Goal: Information Seeking & Learning: Learn about a topic

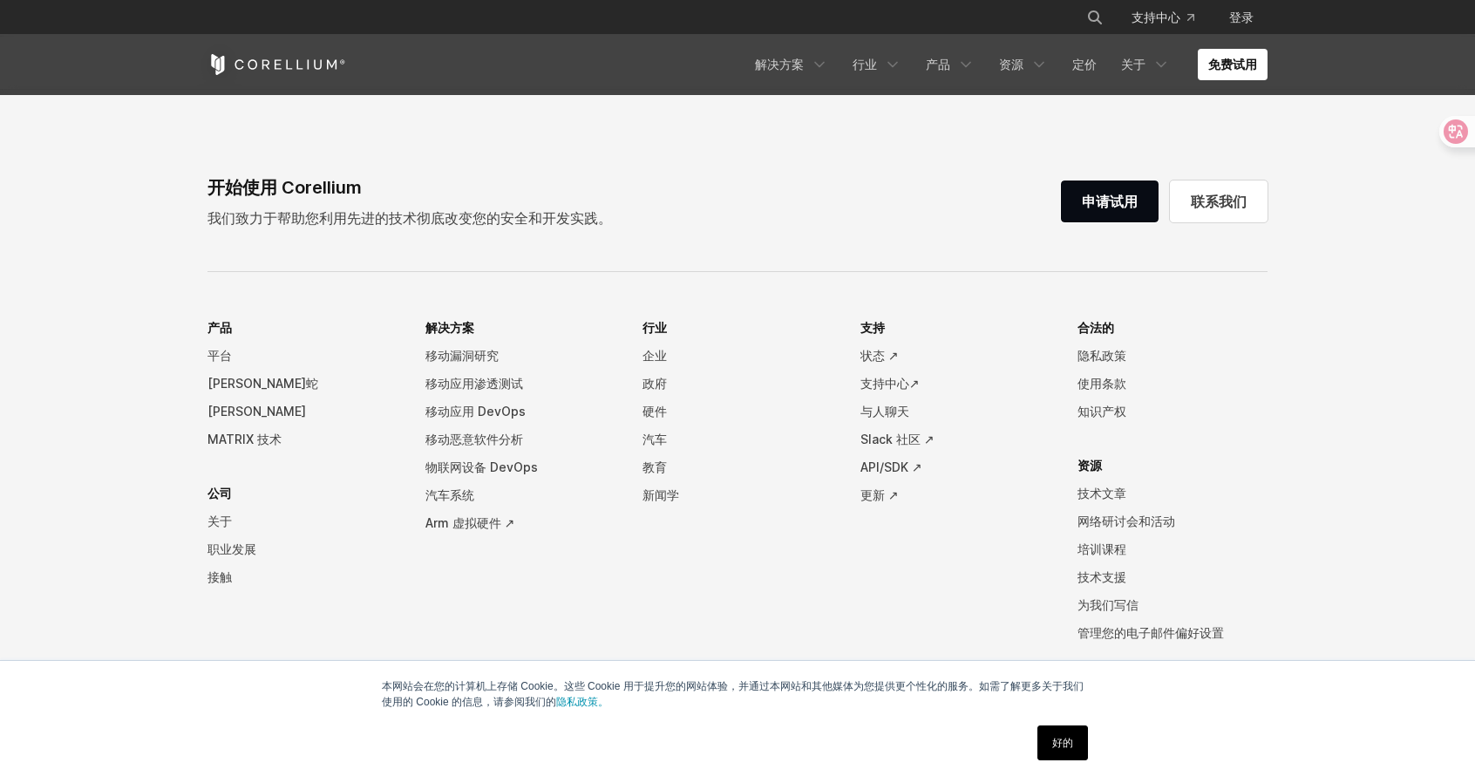
scroll to position [3768, 0]
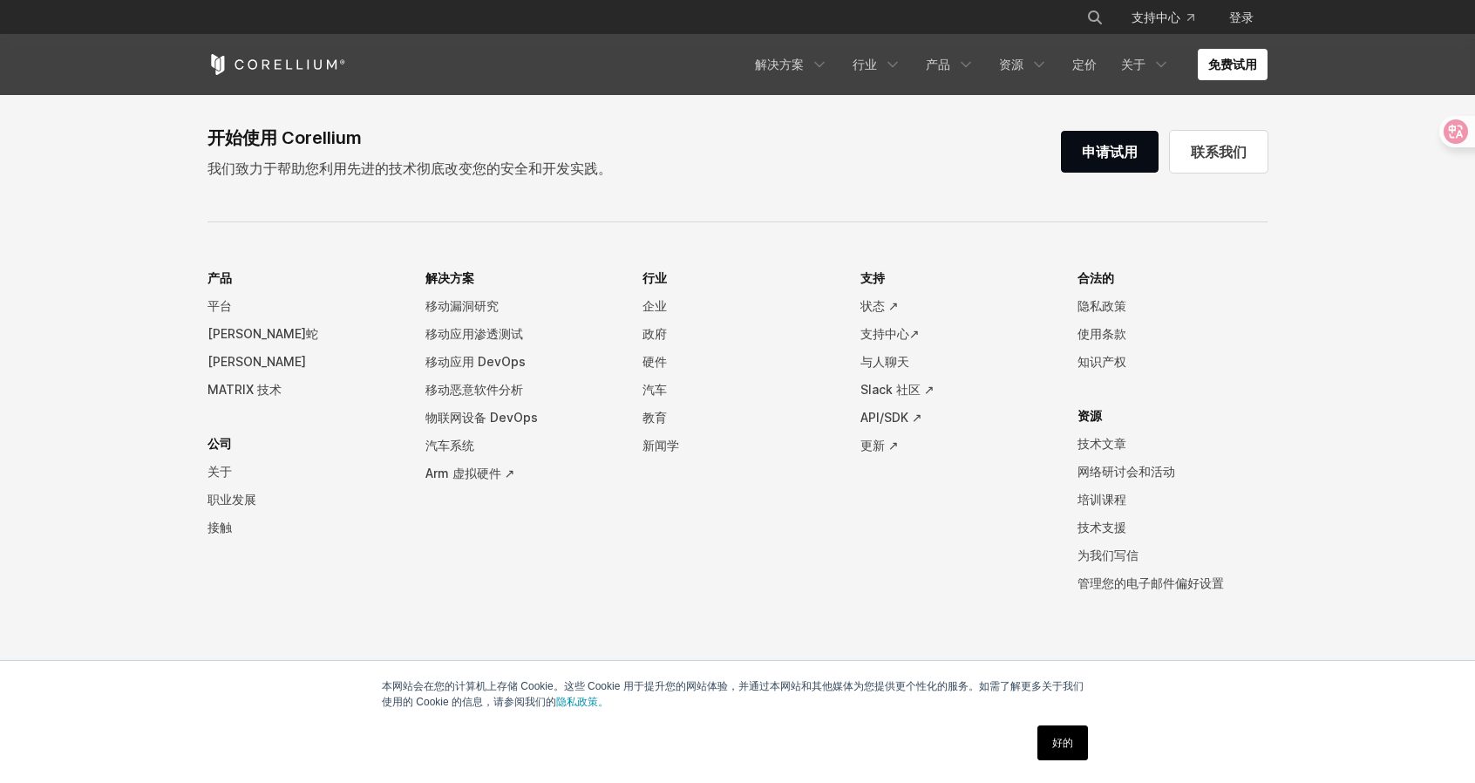
click at [1076, 739] on link "好的" at bounding box center [1062, 742] width 51 height 35
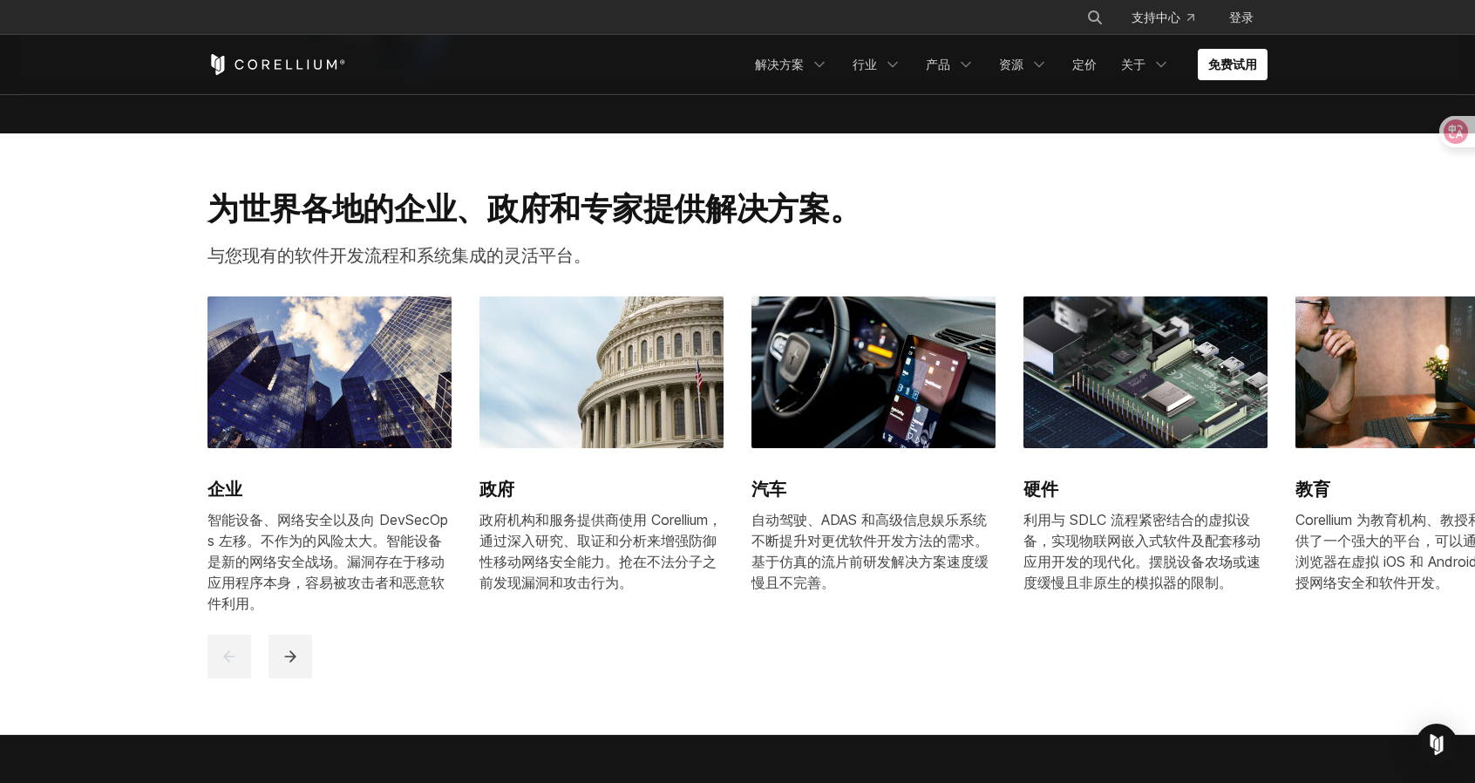
scroll to position [929, 0]
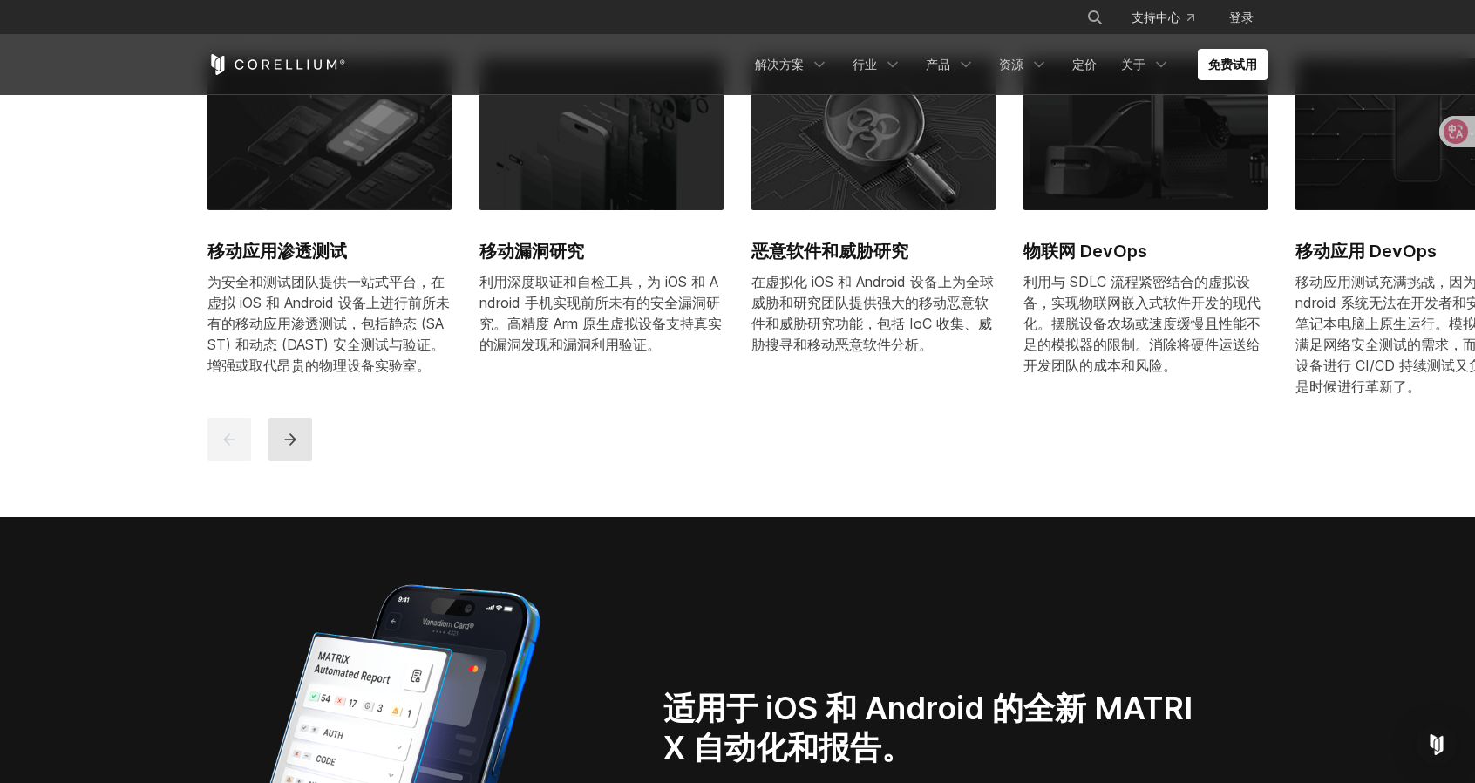
click at [295, 451] on button "下一个" at bounding box center [290, 440] width 44 height 44
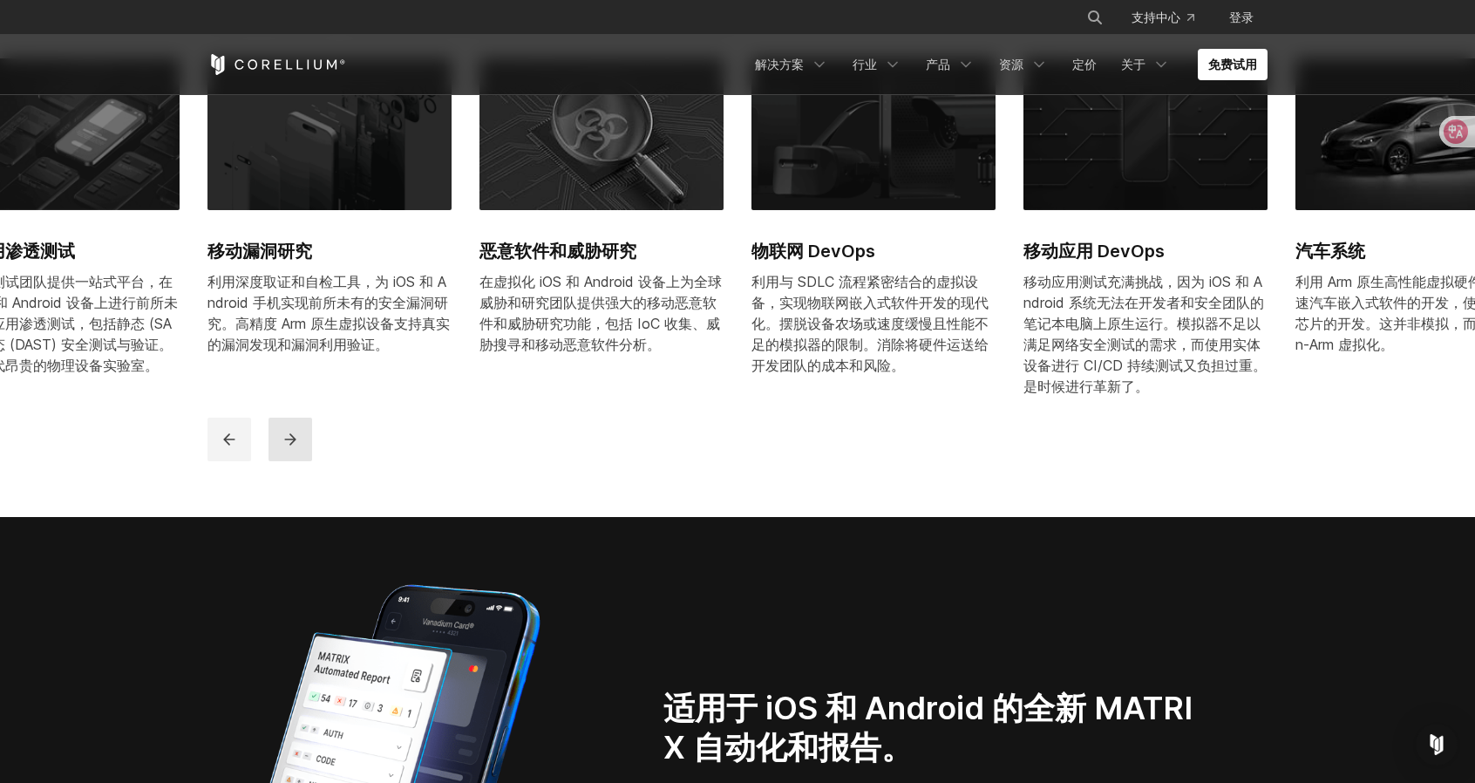
click at [299, 450] on button "下一个" at bounding box center [290, 440] width 44 height 44
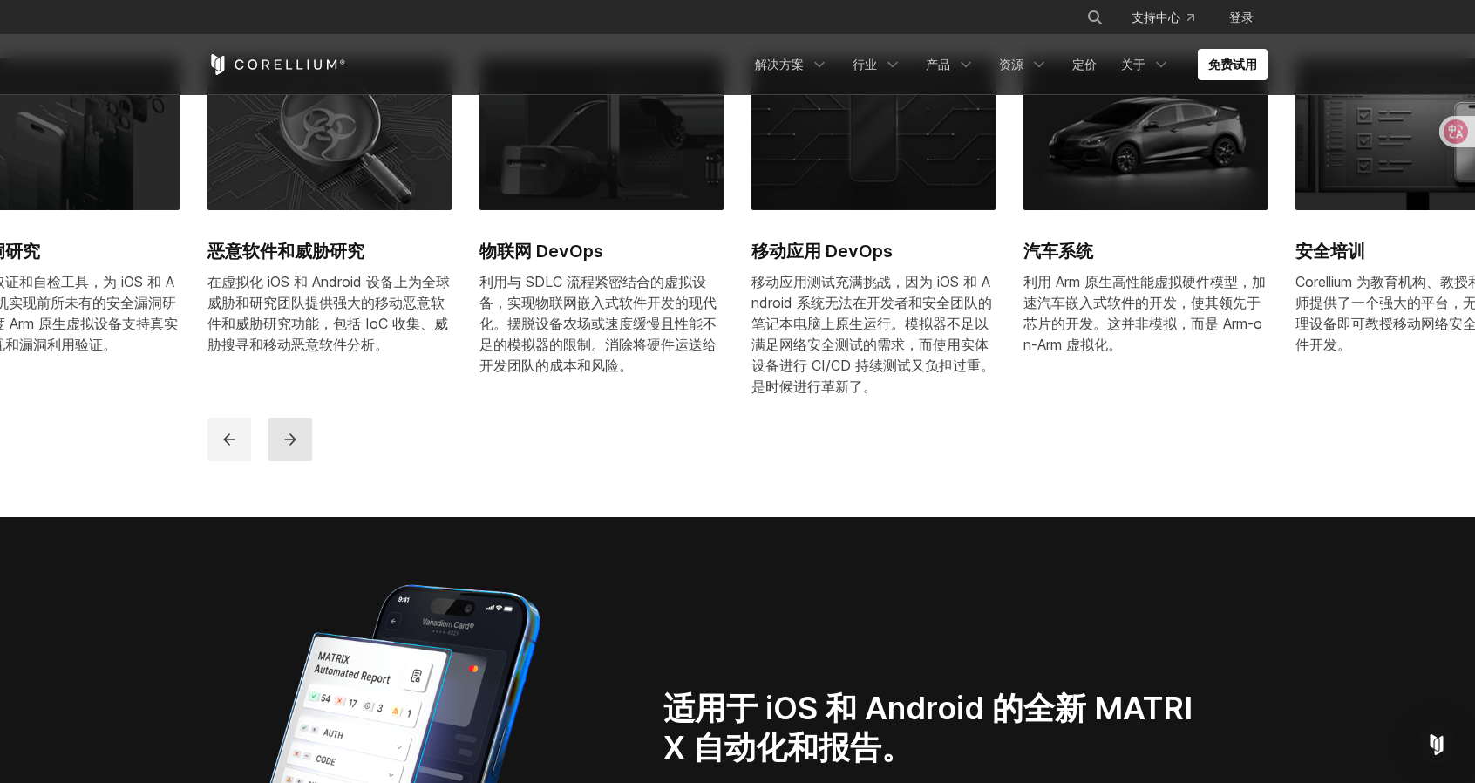
click at [299, 450] on button "下一个" at bounding box center [290, 440] width 44 height 44
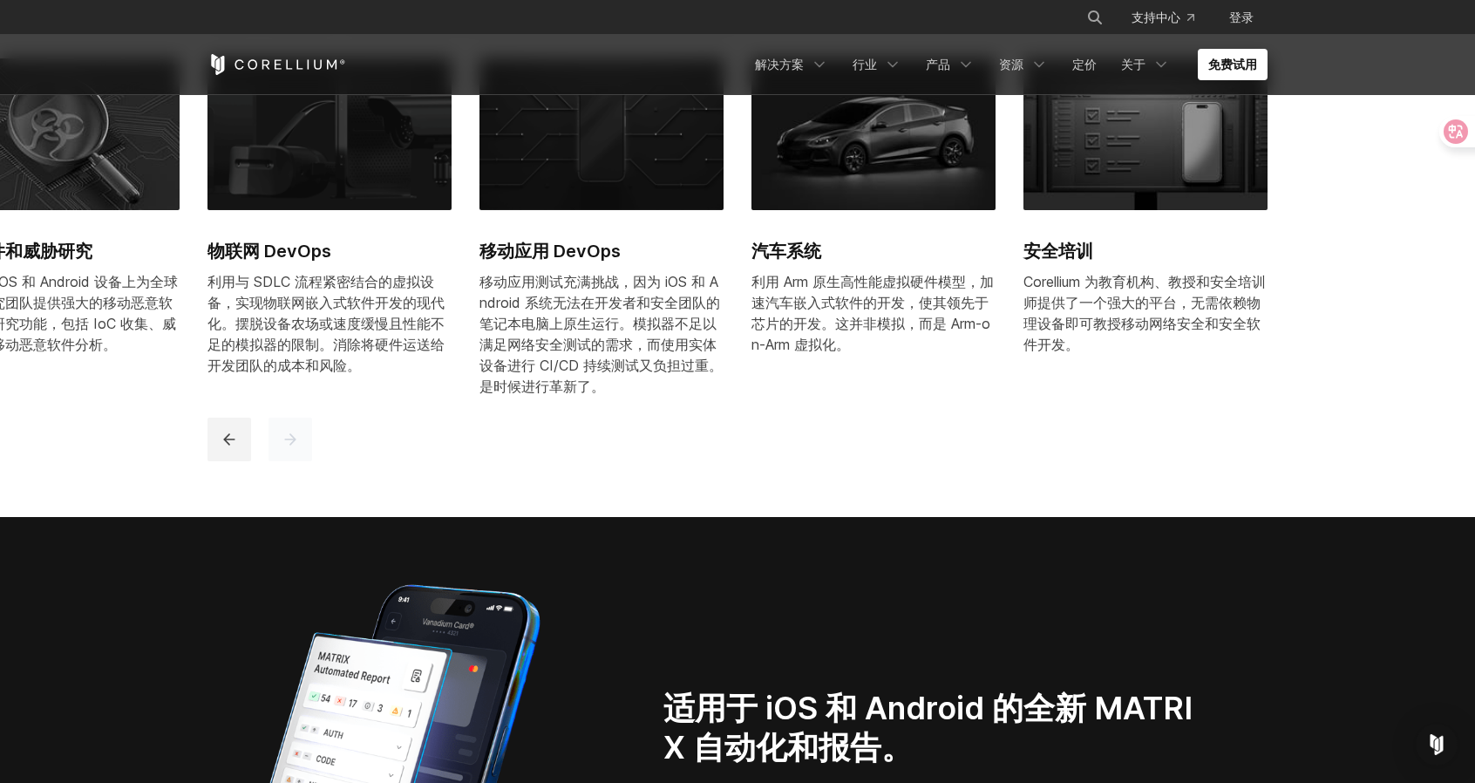
click at [299, 450] on button "下一个" at bounding box center [290, 440] width 44 height 44
click at [472, 466] on div "移动应用渗透测试 为安全和测试团队提供一站式平台，在虚拟 iOS 和 Android 设备上进行前所未有的移动应用渗透测试，包括静态 (SAST) 和动态 (…" at bounding box center [737, 259] width 1095 height 431
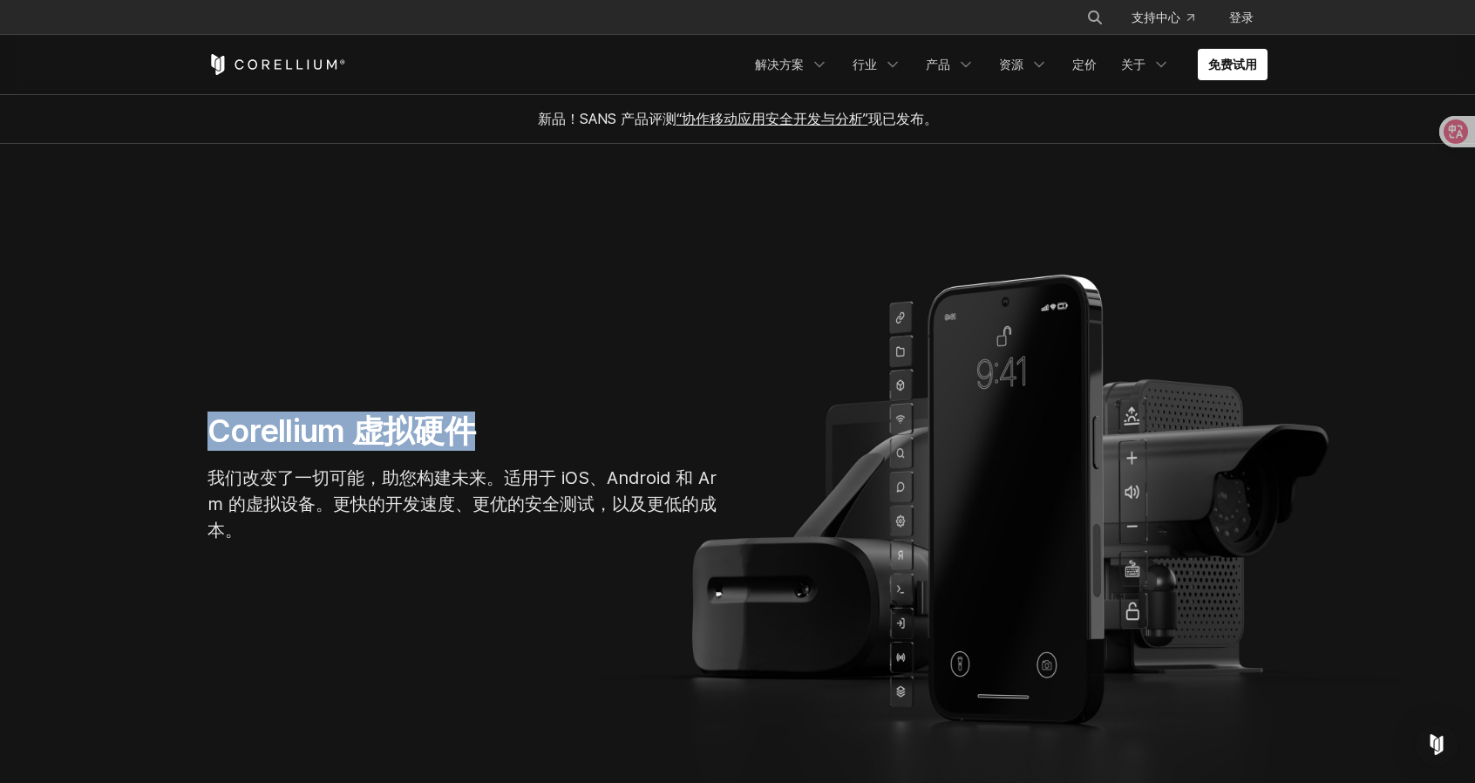
drag, startPoint x: 195, startPoint y: 431, endPoint x: 508, endPoint y: 443, distance: 313.1
click at [508, 443] on div "Corellium 虚拟硬件 我们改变了一切可能，助您构建未来。适用于 iOS、Android 和 Arm 的虚拟设备。更快的开发速度、更优的安全测试，以及更…" at bounding box center [469, 484] width 558 height 146
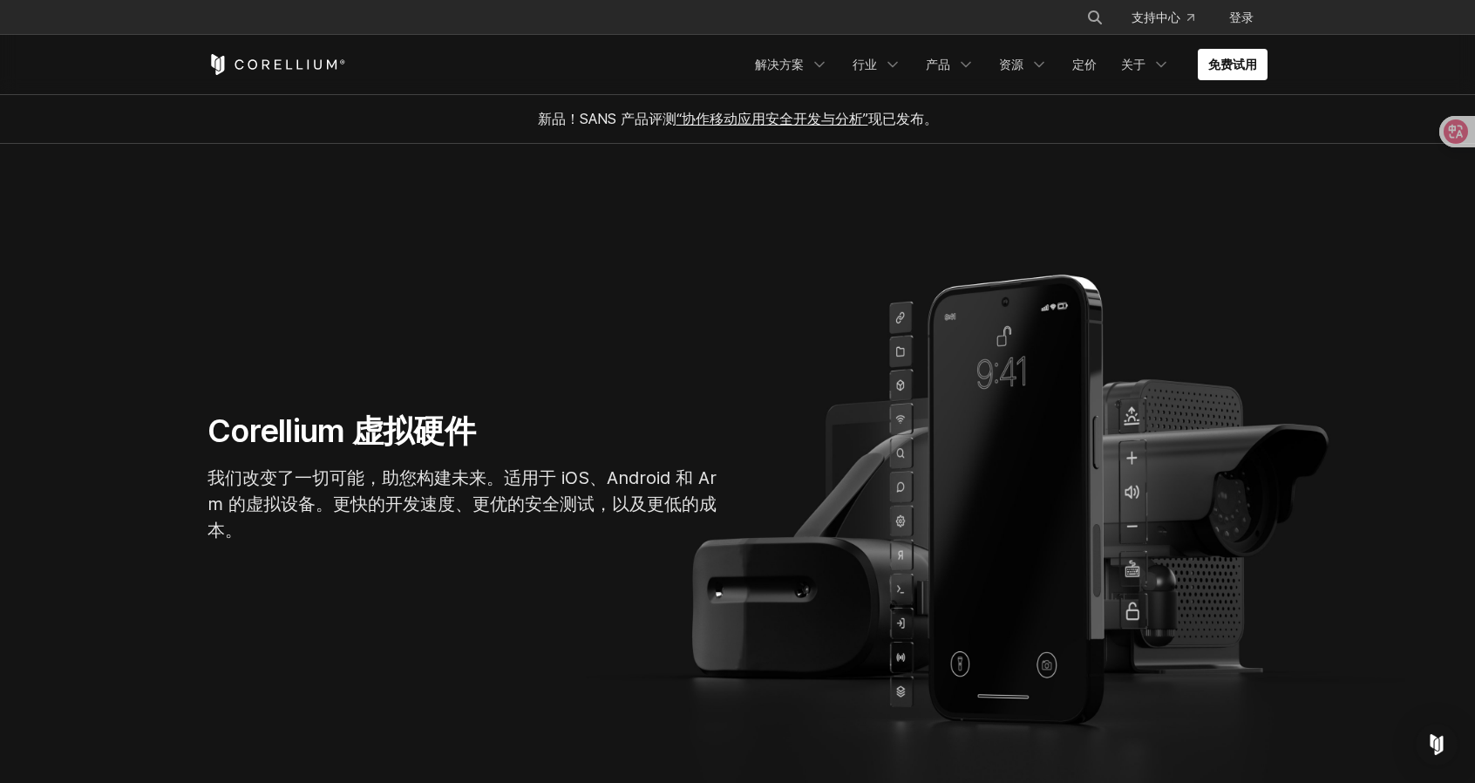
click at [680, 486] on font "我们改变了一切可能，助您构建未来。适用于 iOS、Android 和 Arm 的虚拟设备。更快的开发速度、更优的安全测试，以及更低的成本。" at bounding box center [461, 503] width 509 height 73
click at [696, 546] on div "Corellium 虚拟硬件 我们改变了一切可能，助您构建未来。适用于 iOS、Android 和 Arm 的虚拟设备。更快的开发速度、更优的安全测试，以及更…" at bounding box center [469, 484] width 558 height 146
